Goal: Transaction & Acquisition: Purchase product/service

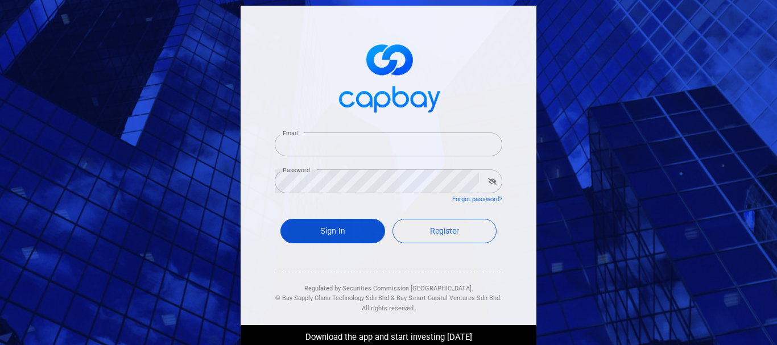
type input "[EMAIL_ADDRESS][DOMAIN_NAME]"
click at [356, 230] on button "Sign In" at bounding box center [332, 231] width 105 height 24
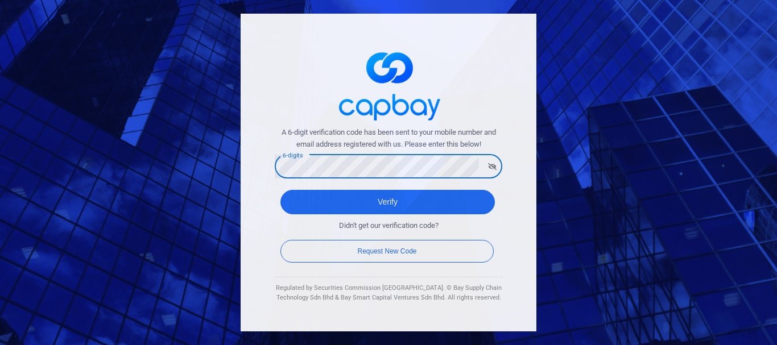
click at [280, 190] on button "Verify" at bounding box center [387, 202] width 214 height 24
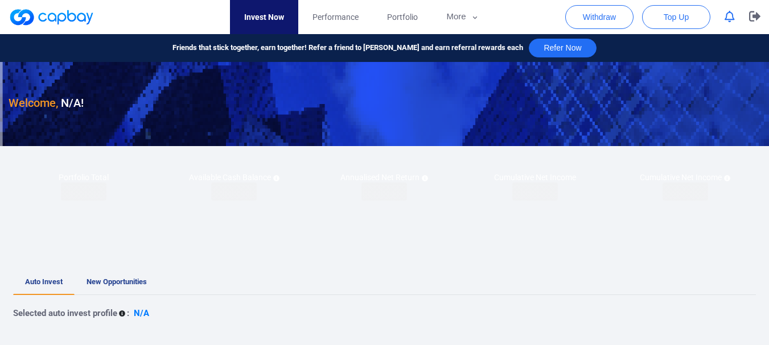
checkbox input "true"
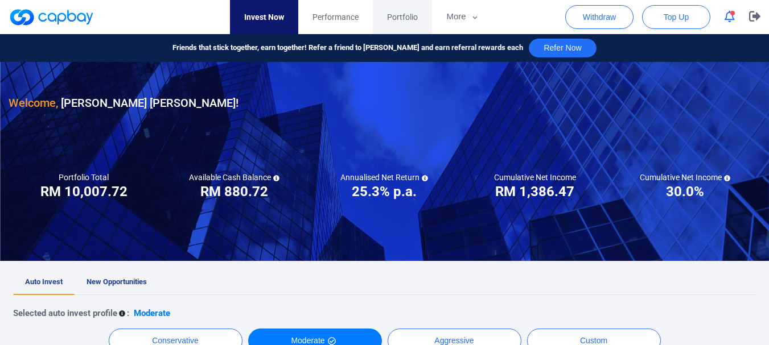
click at [394, 18] on span "Portfolio" at bounding box center [402, 17] width 31 height 13
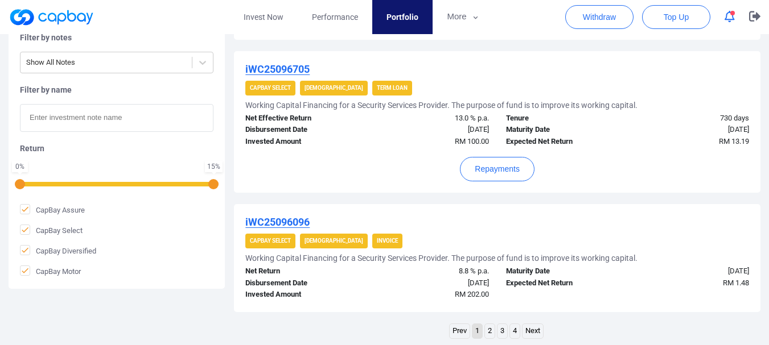
scroll to position [1312, 0]
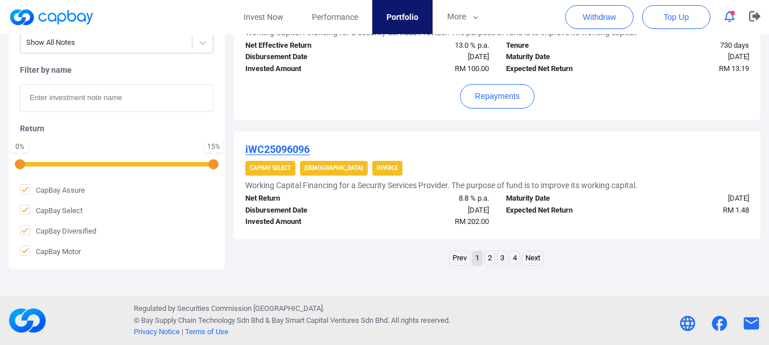
click at [510, 254] on link "4" at bounding box center [515, 258] width 10 height 14
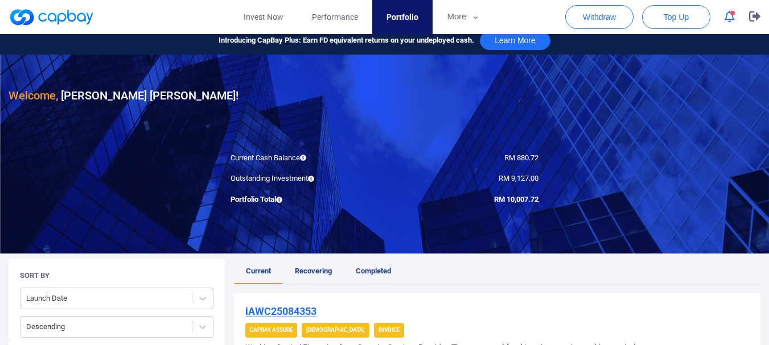
scroll to position [0, 0]
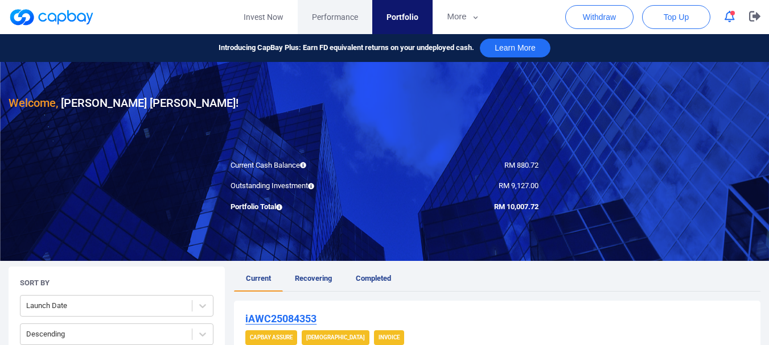
click at [323, 23] on span "Performance" at bounding box center [335, 17] width 46 height 13
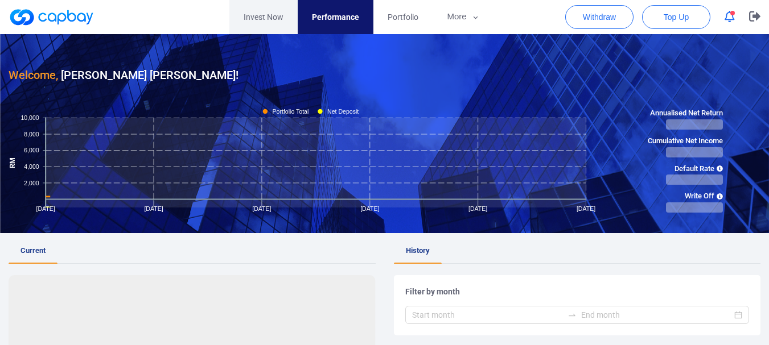
click at [282, 20] on link "Invest Now" at bounding box center [263, 17] width 68 height 34
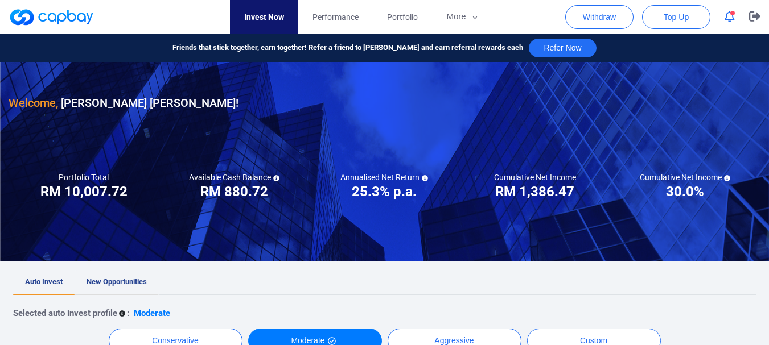
click at [143, 285] on span "New Opportunities" at bounding box center [116, 282] width 60 height 9
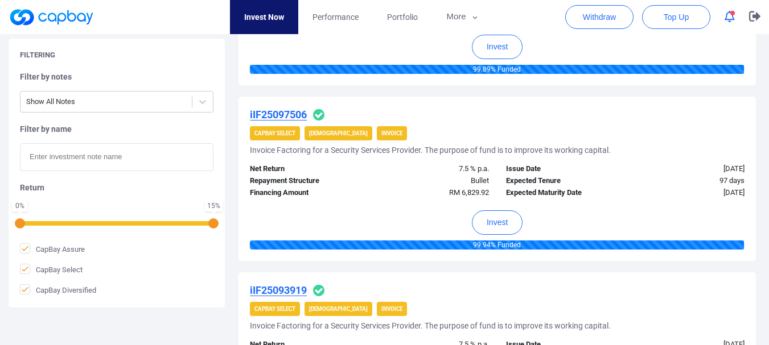
scroll to position [1798, 0]
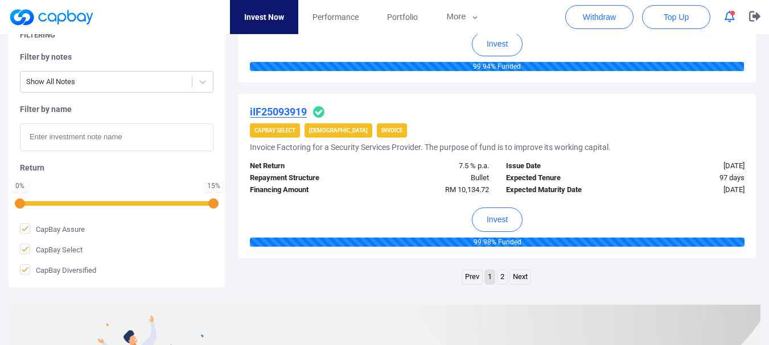
click at [501, 274] on link "2" at bounding box center [502, 277] width 10 height 14
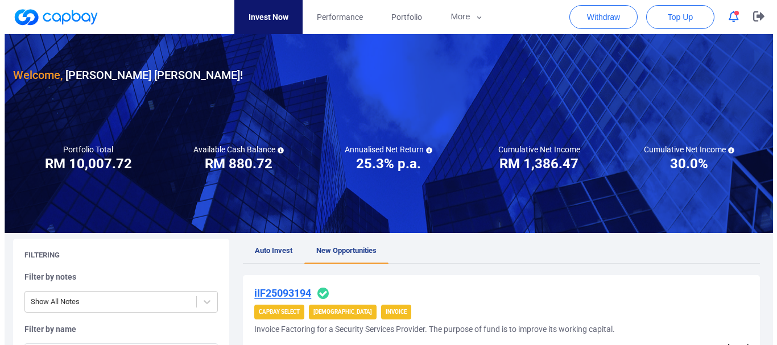
scroll to position [284, 0]
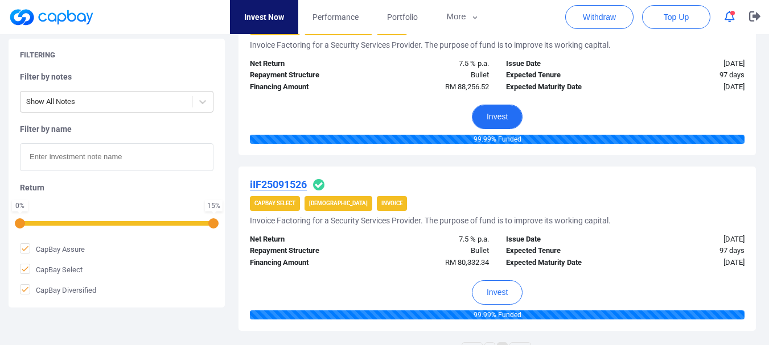
click at [502, 123] on button "Invest" at bounding box center [497, 117] width 51 height 24
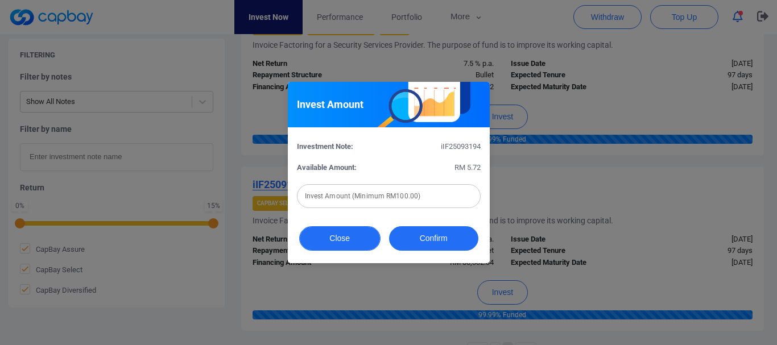
click at [379, 237] on button "Close" at bounding box center [339, 238] width 81 height 24
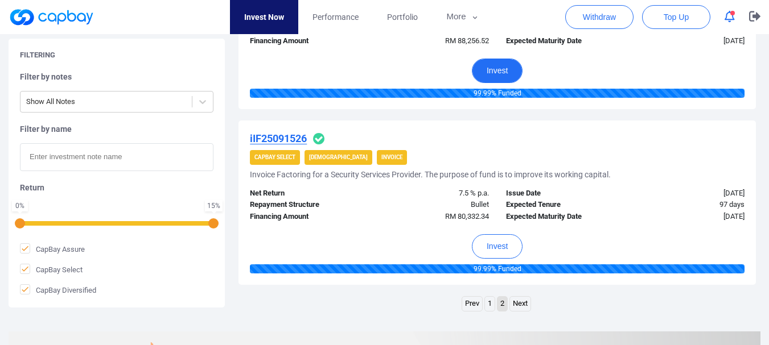
scroll to position [532, 0]
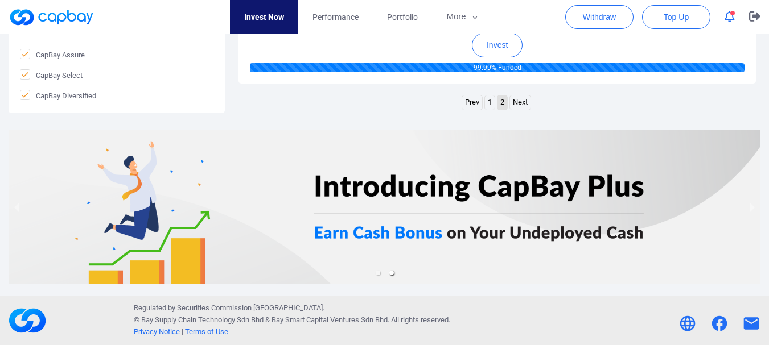
click at [489, 108] on link "1" at bounding box center [490, 103] width 10 height 14
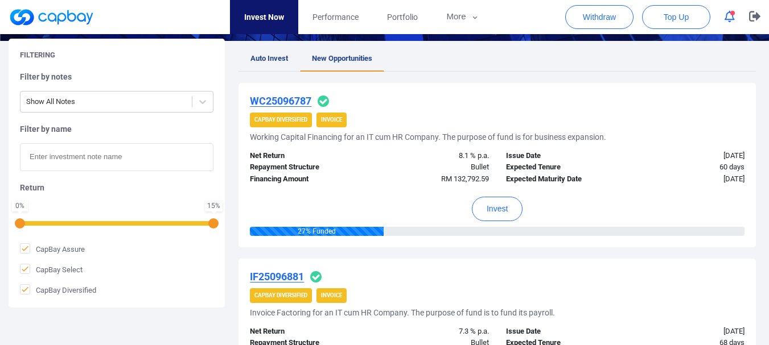
scroll to position [301, 0]
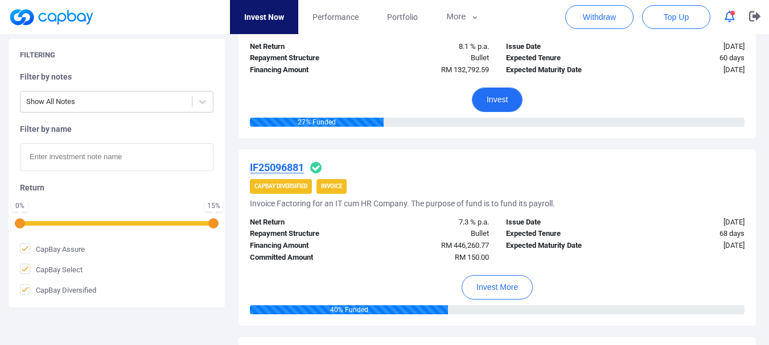
click at [491, 103] on button "Invest" at bounding box center [497, 100] width 51 height 24
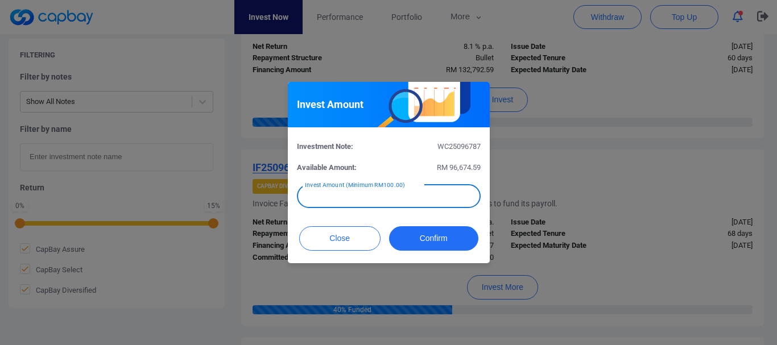
click at [381, 200] on input "text" at bounding box center [389, 196] width 184 height 24
type input "RM 200"
click at [416, 235] on button "Confirm" at bounding box center [433, 238] width 89 height 24
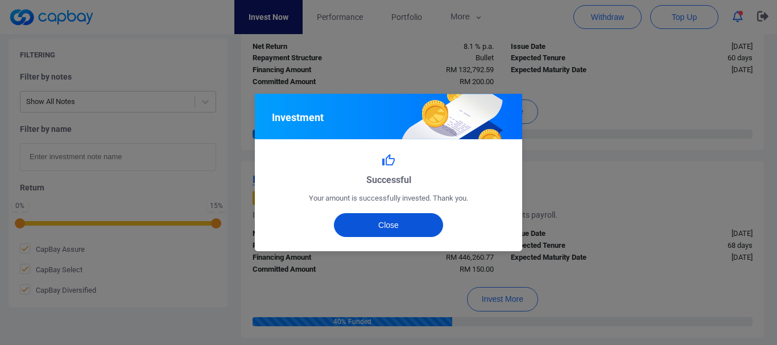
click at [426, 230] on button "Close" at bounding box center [389, 225] width 110 height 24
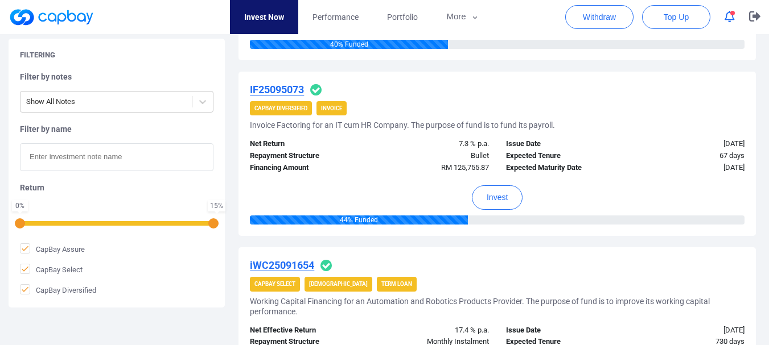
scroll to position [596, 0]
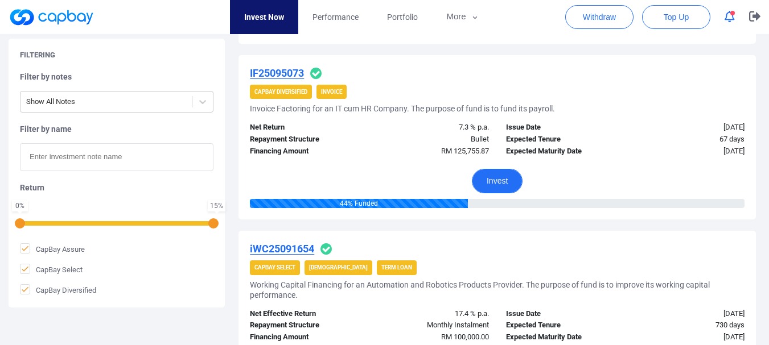
click at [489, 176] on button "Invest" at bounding box center [497, 181] width 51 height 24
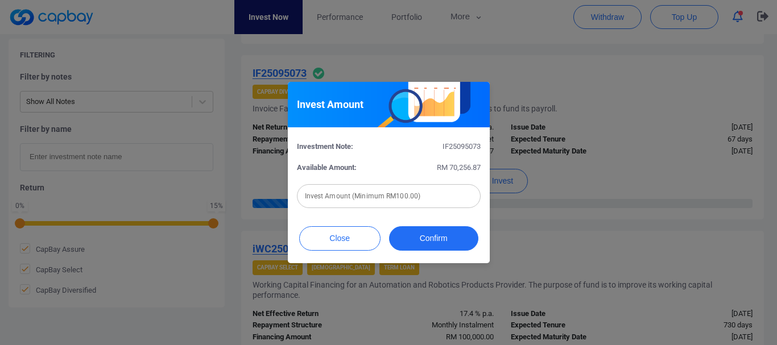
click at [386, 191] on div "Invest Amount (Minimum RM100.00) Invest Amount (Minimum RM100.00)" at bounding box center [389, 196] width 184 height 26
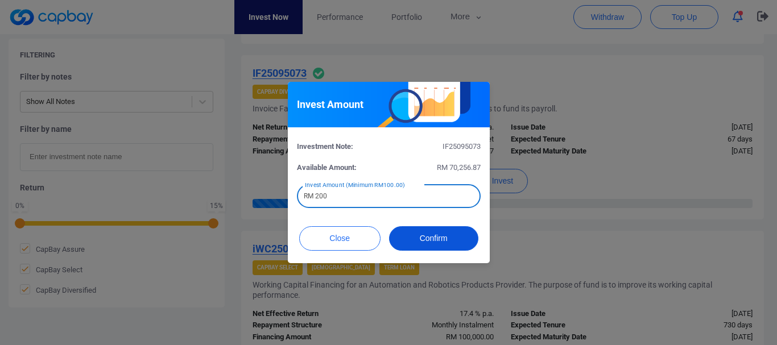
type input "RM 200"
click at [427, 248] on button "Confirm" at bounding box center [433, 238] width 89 height 24
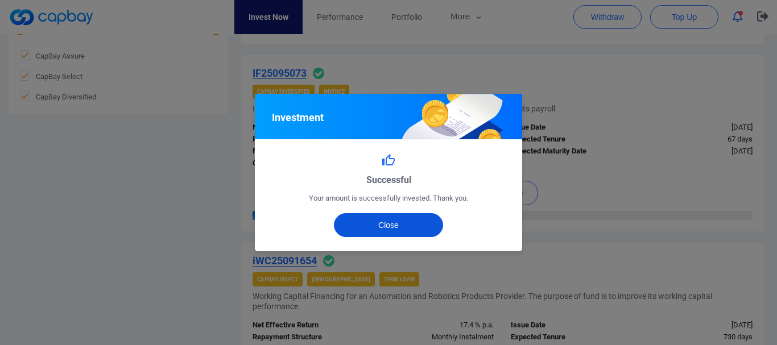
click at [419, 227] on button "Close" at bounding box center [389, 225] width 110 height 24
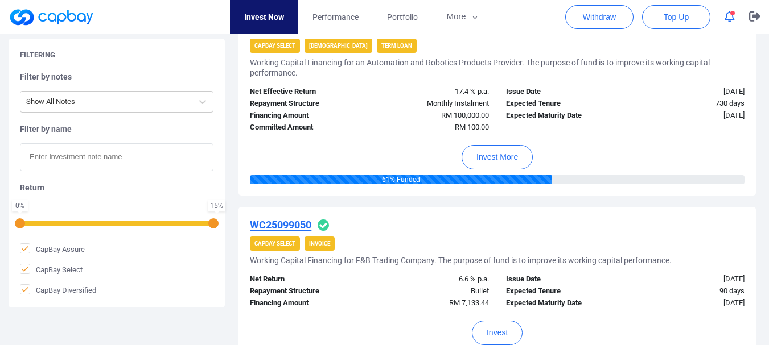
scroll to position [825, 0]
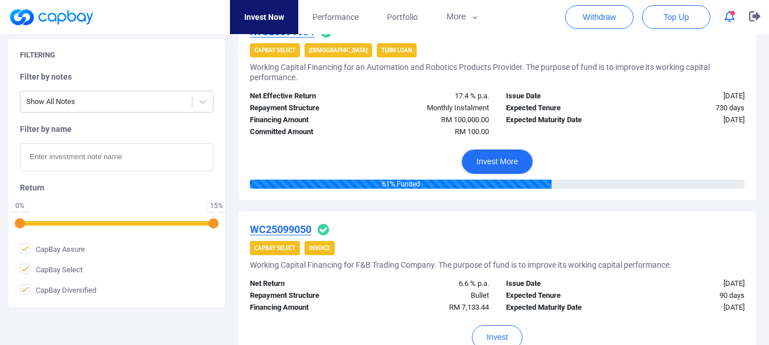
click at [519, 166] on button "Invest More" at bounding box center [496, 162] width 71 height 24
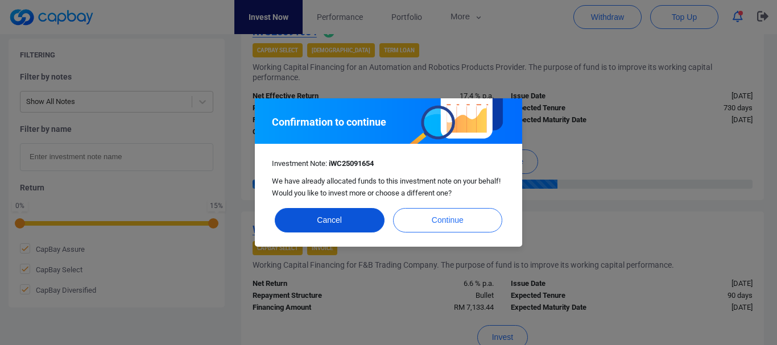
click at [343, 219] on button "Cancel" at bounding box center [330, 220] width 110 height 24
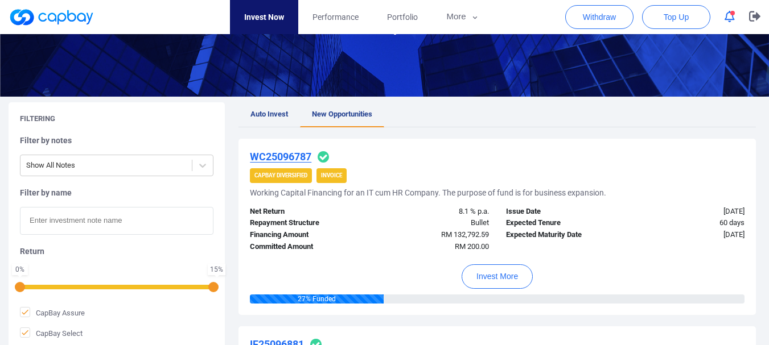
scroll to position [226, 0]
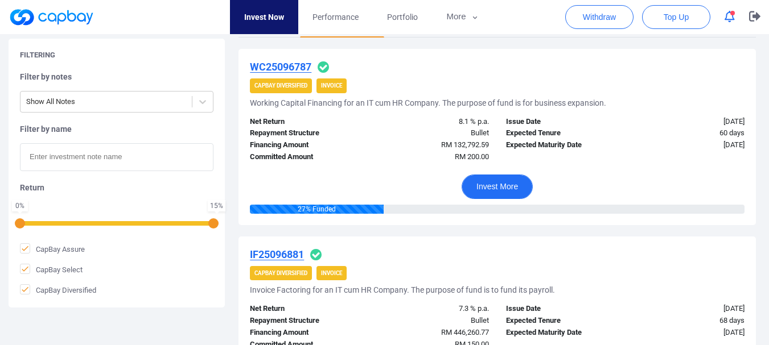
click at [486, 184] on button "Invest More" at bounding box center [496, 187] width 71 height 24
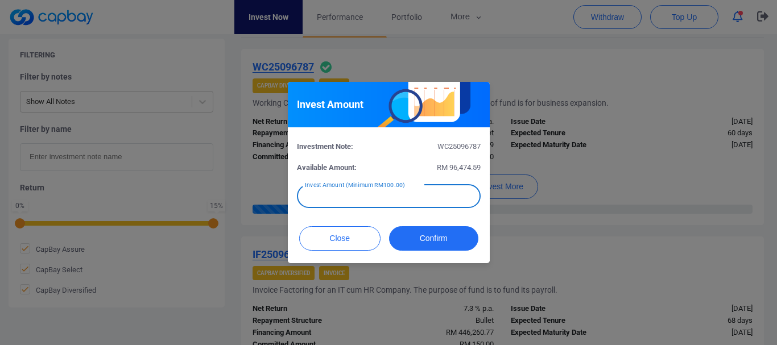
click at [424, 203] on input "text" at bounding box center [389, 196] width 184 height 24
type input "RM 200"
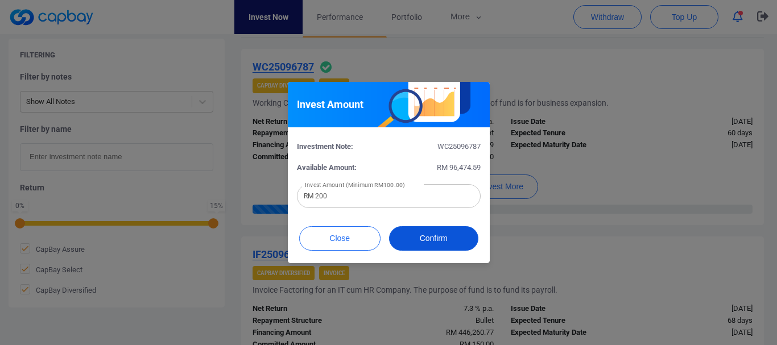
click at [414, 232] on button "Confirm" at bounding box center [433, 238] width 89 height 24
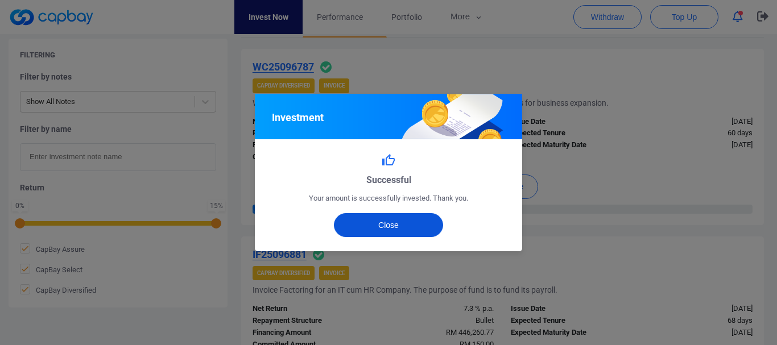
click at [420, 229] on button "Close" at bounding box center [389, 225] width 110 height 24
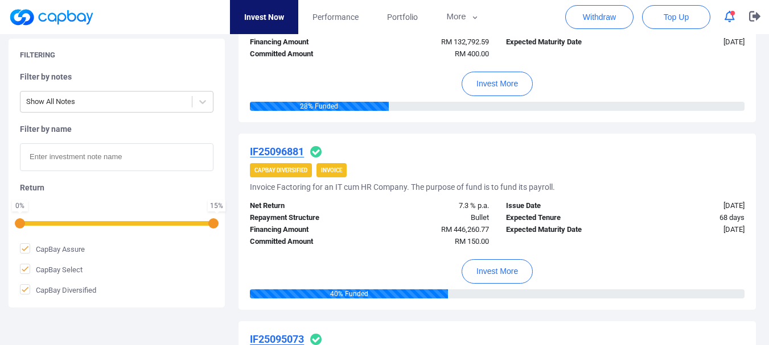
scroll to position [366, 0]
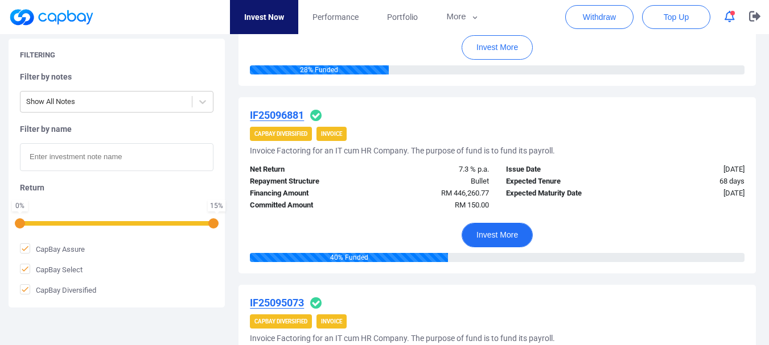
click at [509, 230] on button "Invest More" at bounding box center [496, 235] width 71 height 24
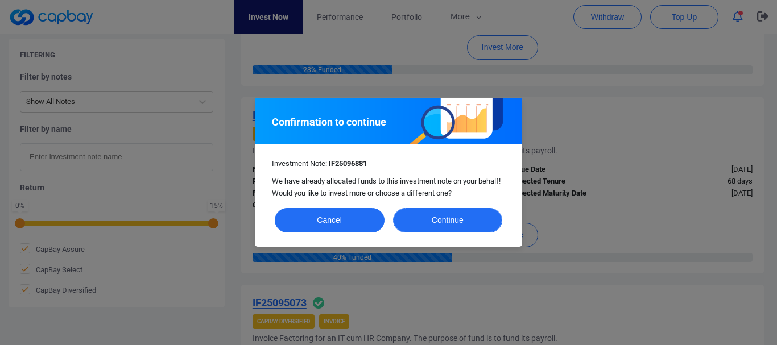
click at [432, 217] on button "Continue" at bounding box center [448, 220] width 110 height 24
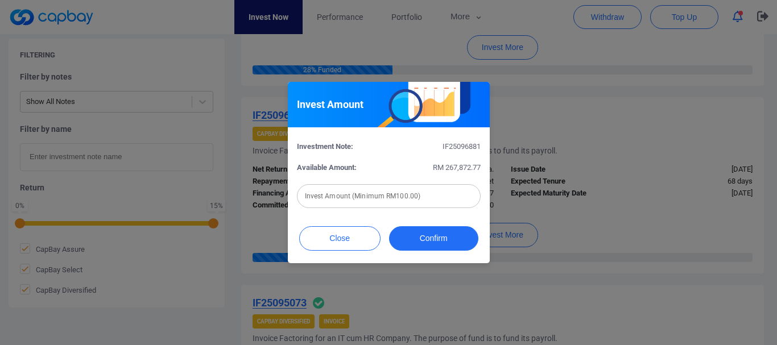
click at [398, 203] on input "text" at bounding box center [389, 196] width 184 height 24
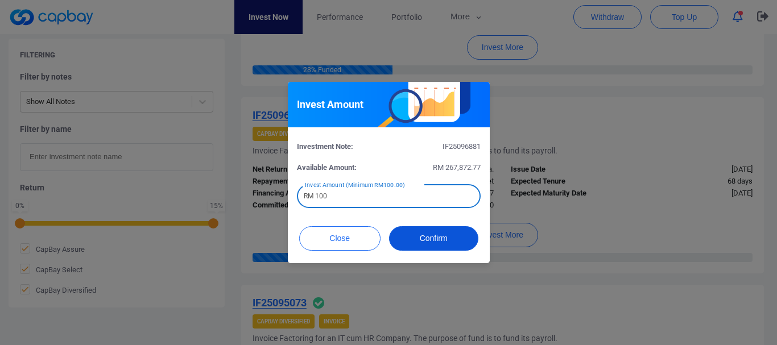
type input "RM 100"
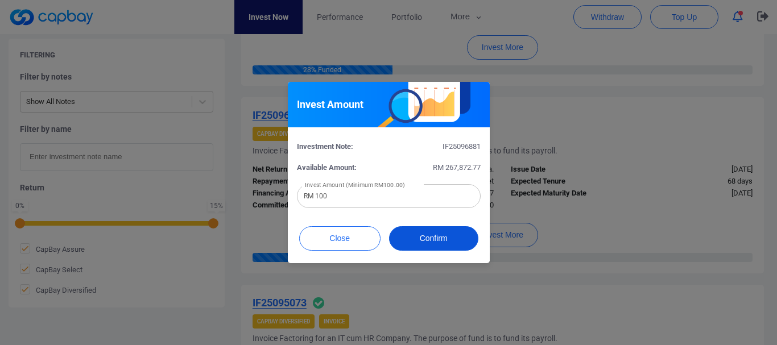
click at [410, 236] on button "Confirm" at bounding box center [433, 238] width 89 height 24
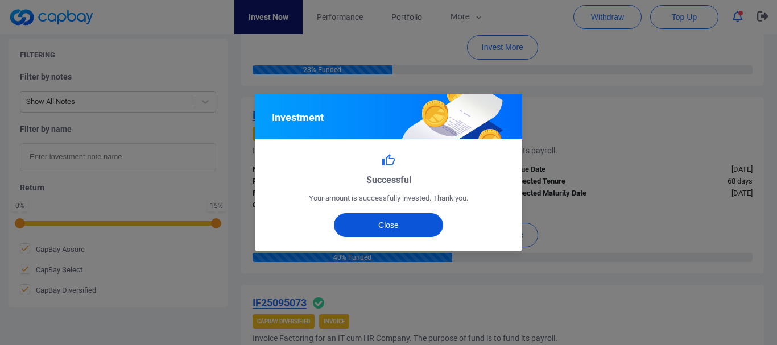
click at [410, 234] on button "Close" at bounding box center [389, 225] width 110 height 24
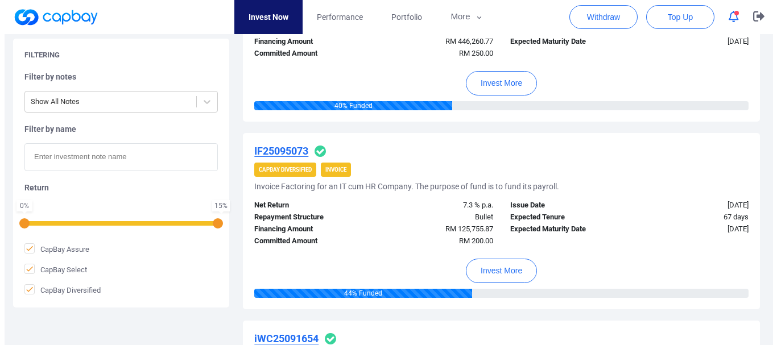
scroll to position [587, 0]
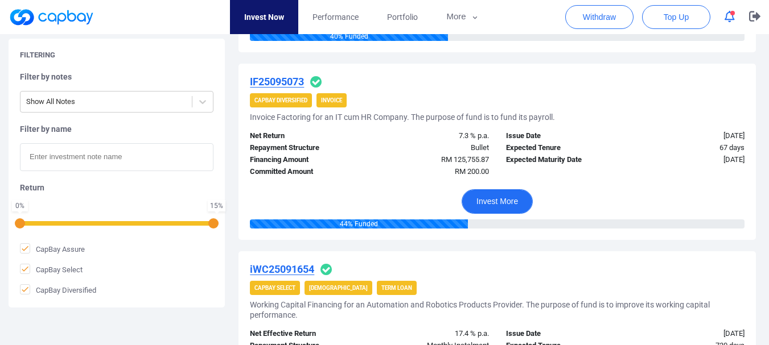
click at [499, 189] on button "Invest More" at bounding box center [496, 201] width 71 height 24
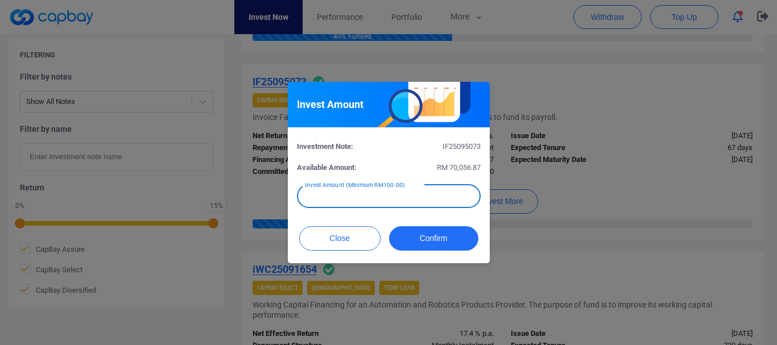
click at [439, 197] on input "text" at bounding box center [389, 196] width 184 height 24
type input "RM 100"
click at [430, 259] on div "Close Confirm" at bounding box center [389, 242] width 202 height 44
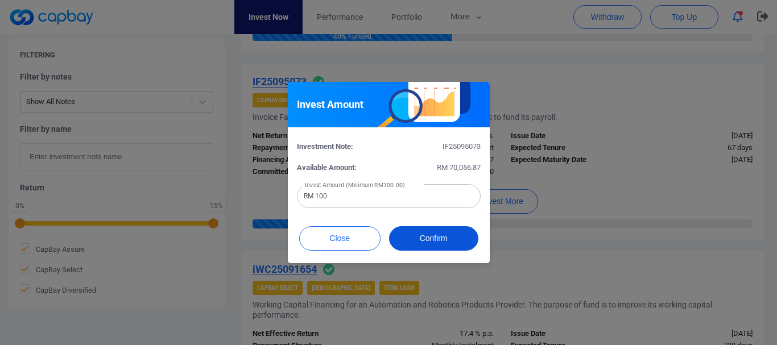
click at [430, 250] on button "Confirm" at bounding box center [433, 238] width 89 height 24
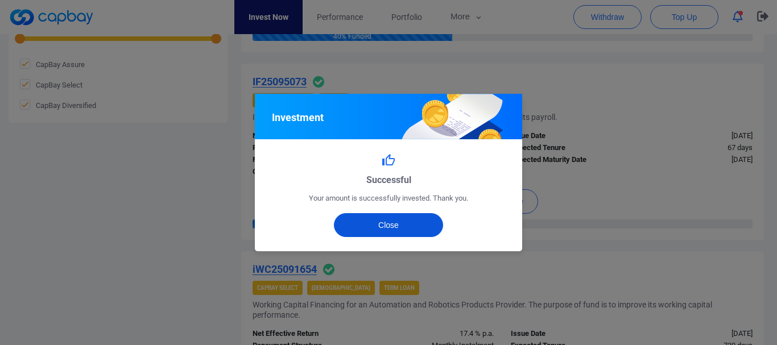
click at [425, 227] on button "Close" at bounding box center [389, 225] width 110 height 24
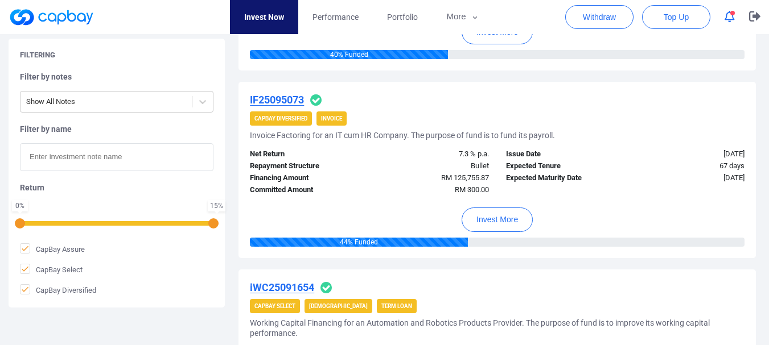
scroll to position [853, 0]
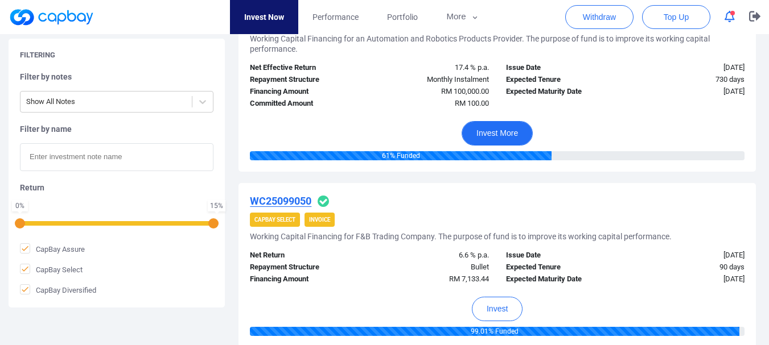
click at [492, 132] on button "Invest More" at bounding box center [496, 133] width 71 height 24
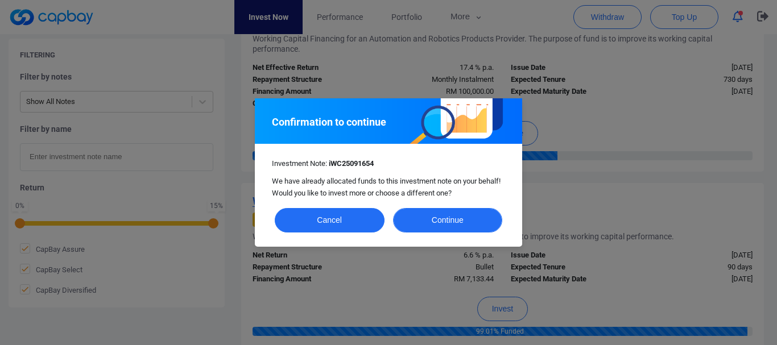
click at [420, 219] on button "Continue" at bounding box center [448, 220] width 110 height 24
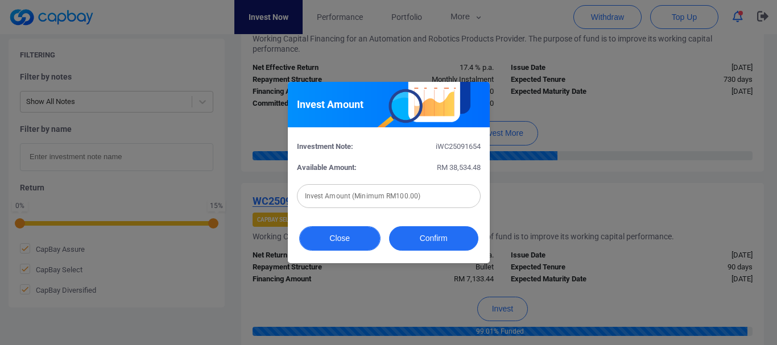
click at [337, 230] on button "Close" at bounding box center [339, 238] width 81 height 24
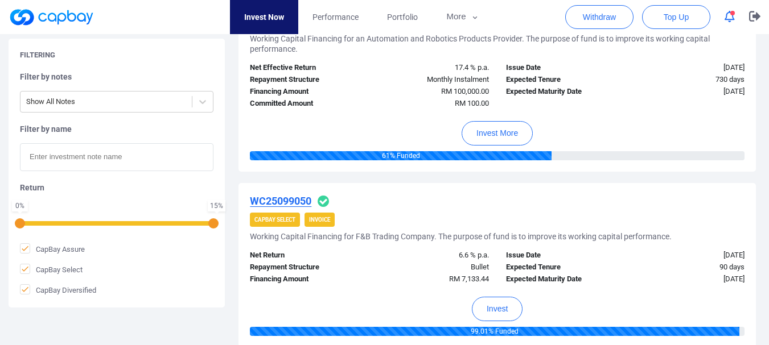
scroll to position [0, 0]
